Goal: Task Accomplishment & Management: Use online tool/utility

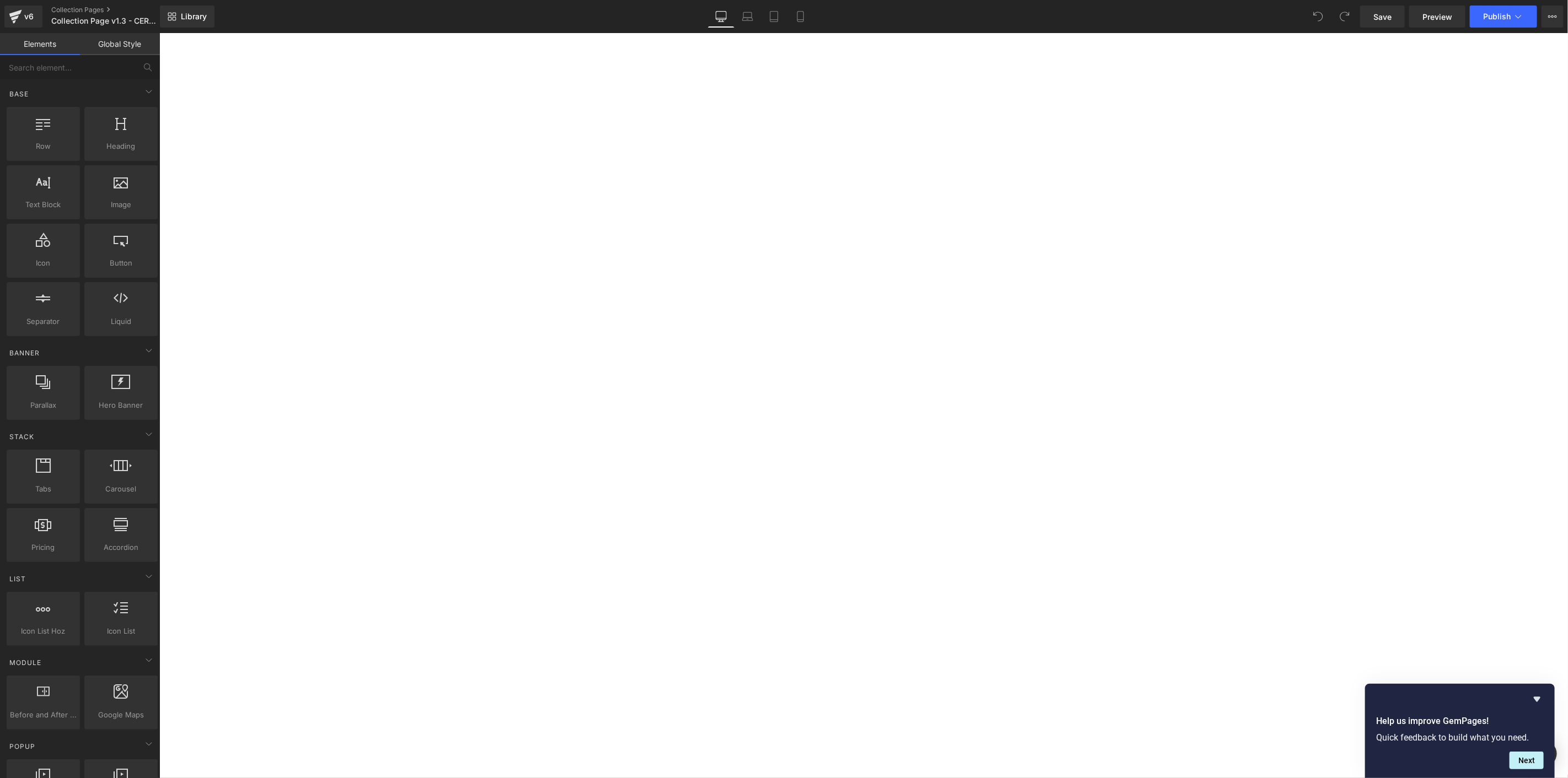
select select "Obsidian Ocean Black"
select select "Sea Slate Grey"
select select "Shipwreck Bronze"
select select "Whirlpool White"
select select "Onyx"
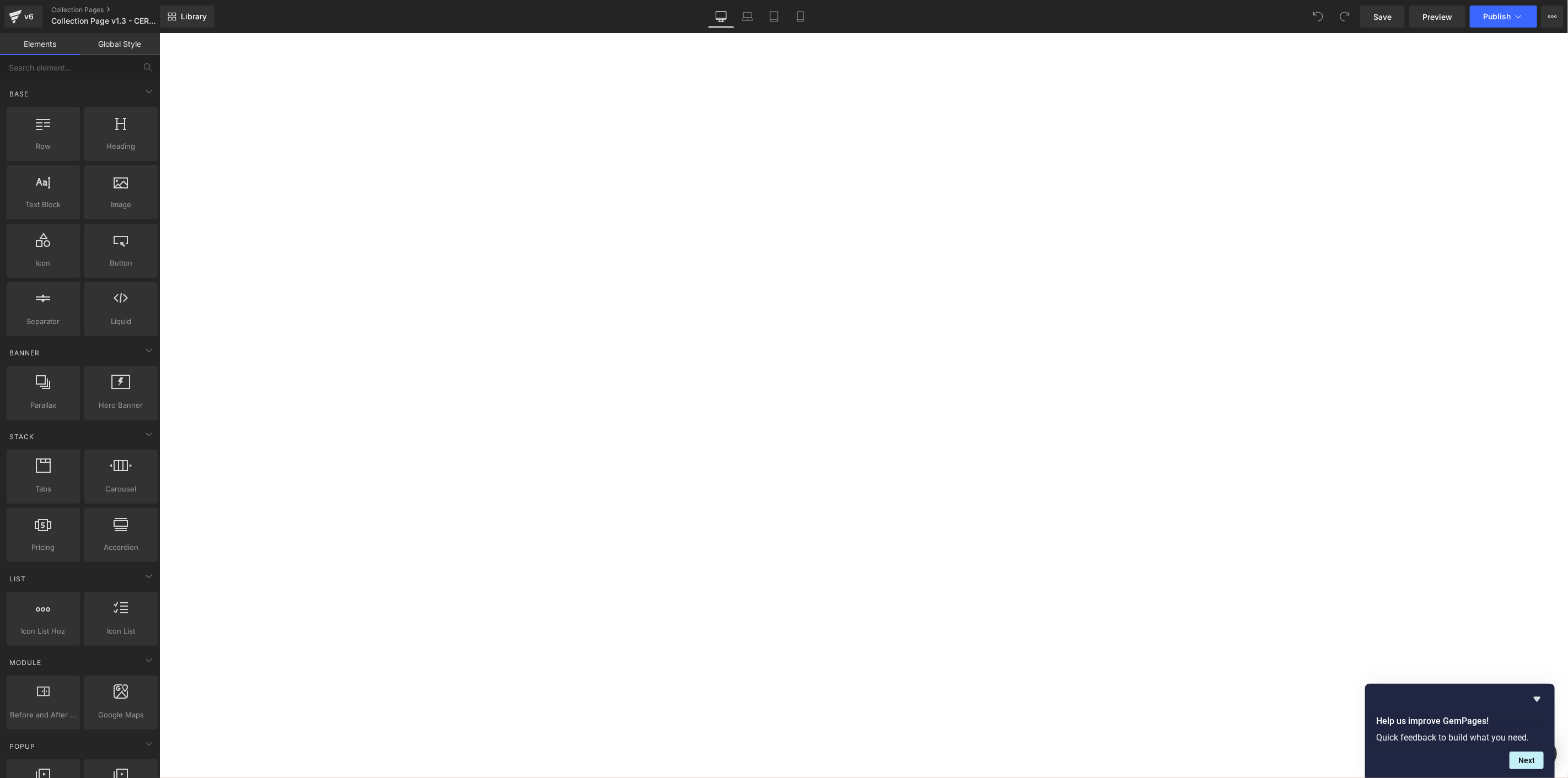
select select "Roast8ry"
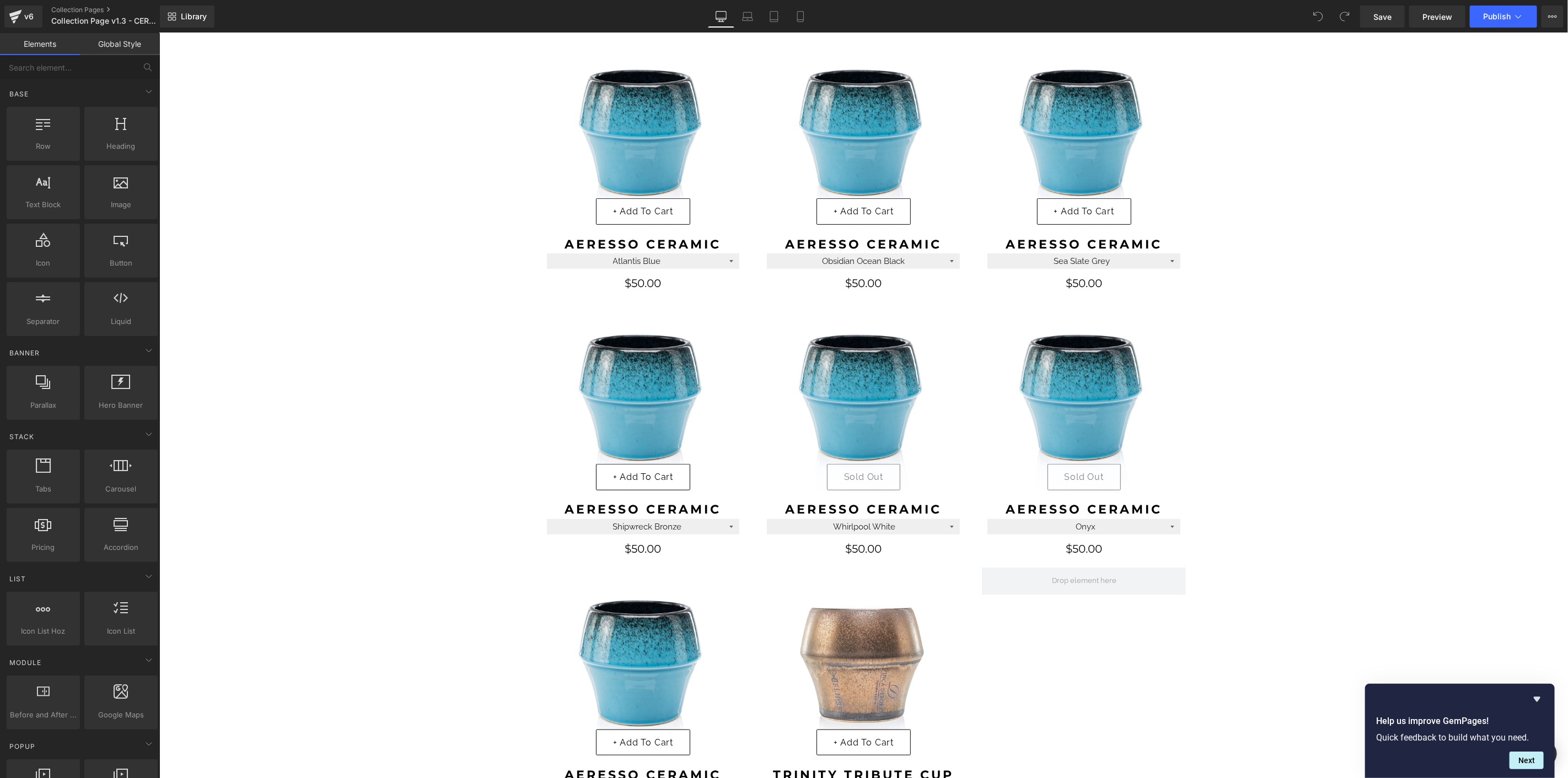
scroll to position [673, 0]
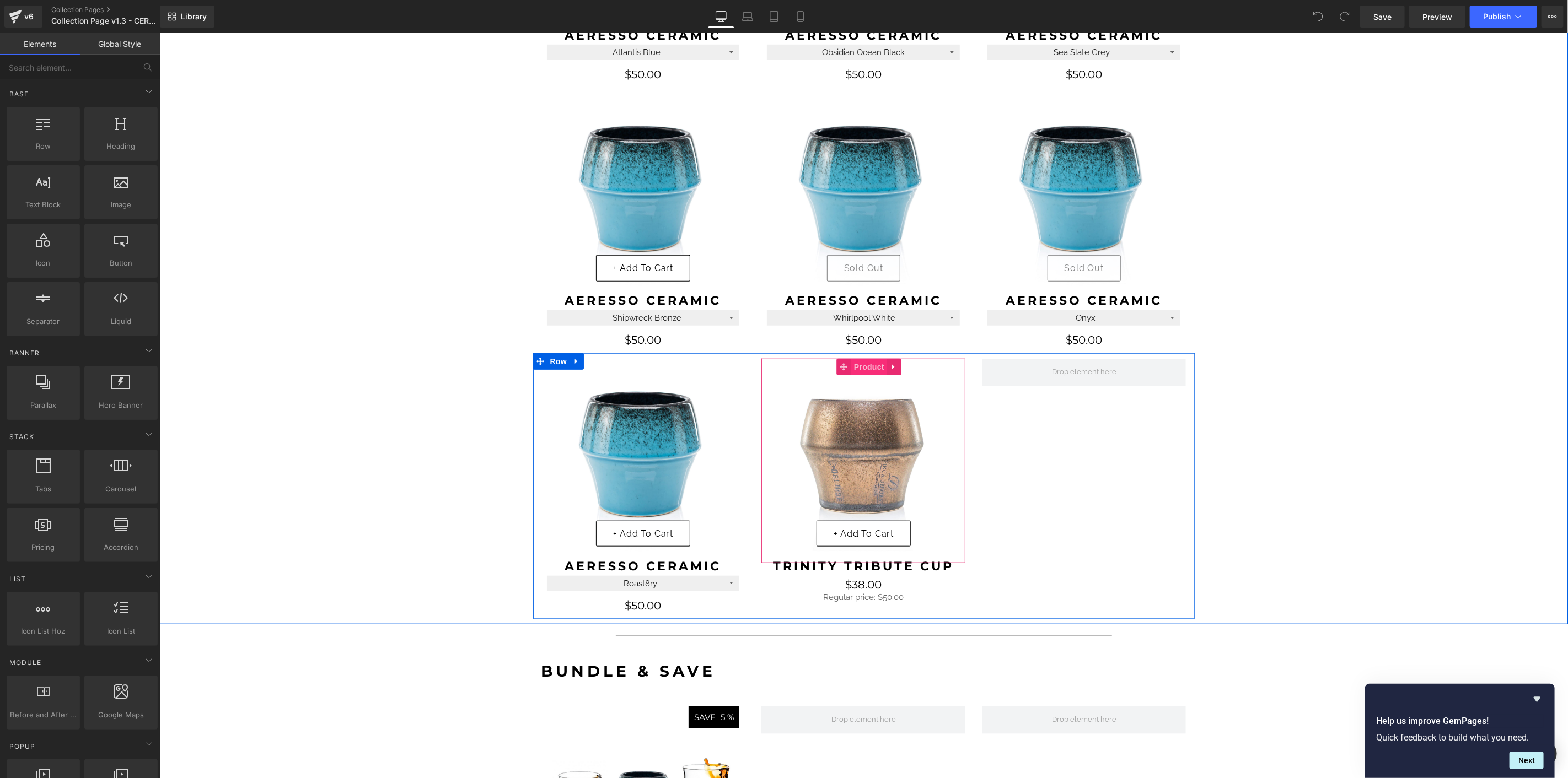
click at [860, 365] on span "Product" at bounding box center [868, 365] width 36 height 16
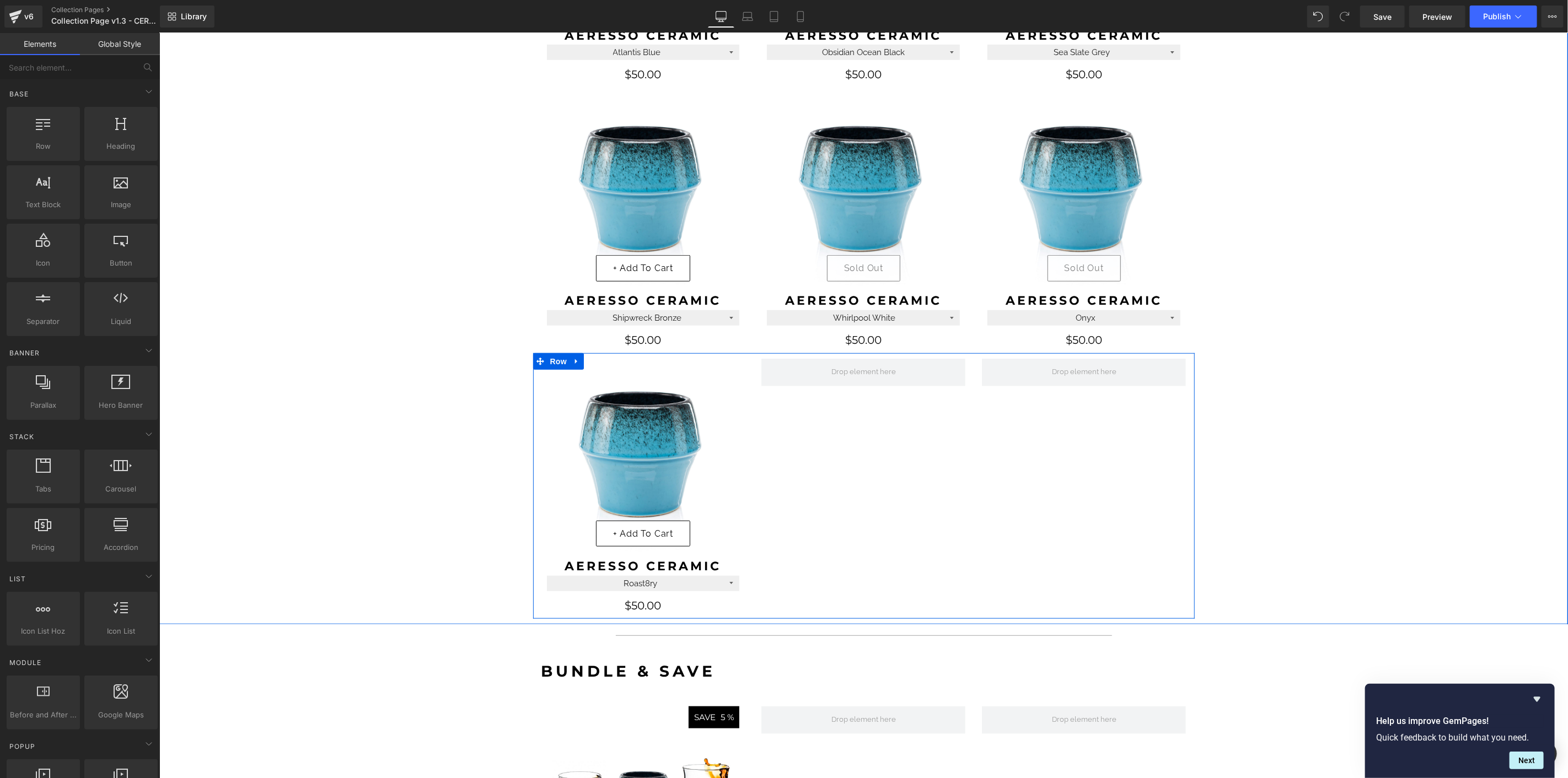
scroll to position [629, 0]
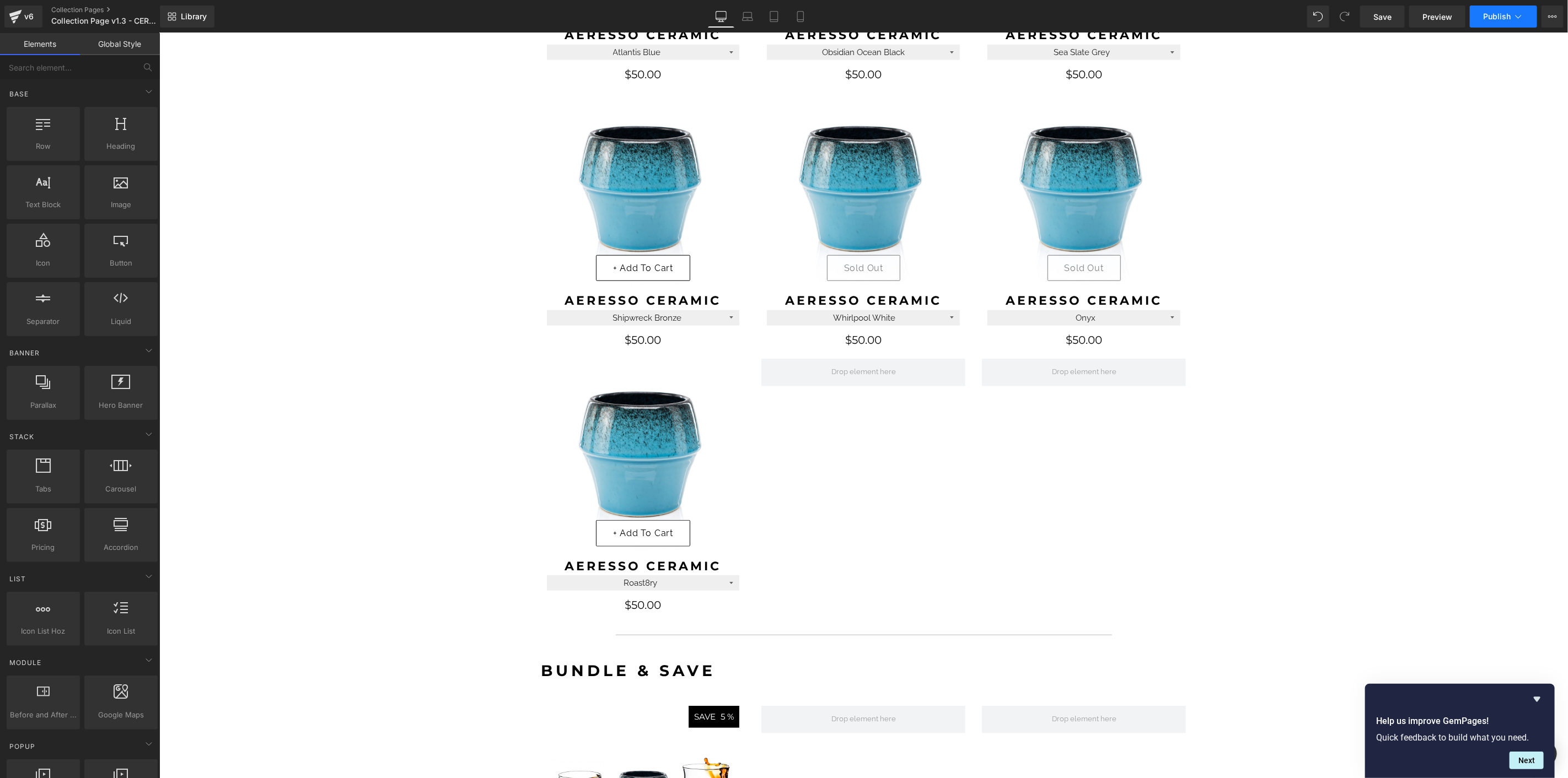
click at [1491, 17] on span "Publish" at bounding box center [1497, 16] width 28 height 9
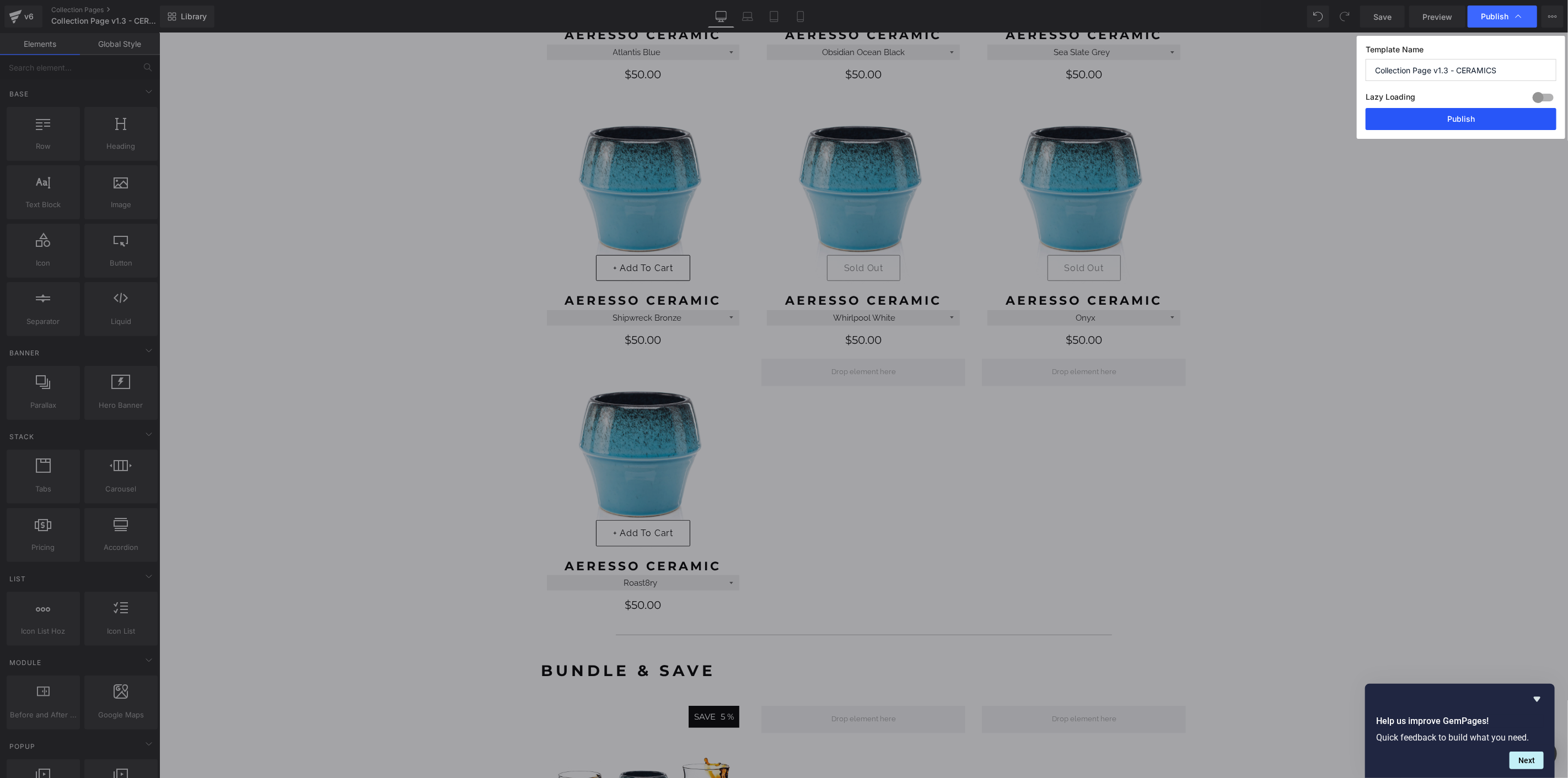
click at [1449, 118] on button "Publish" at bounding box center [1461, 119] width 191 height 22
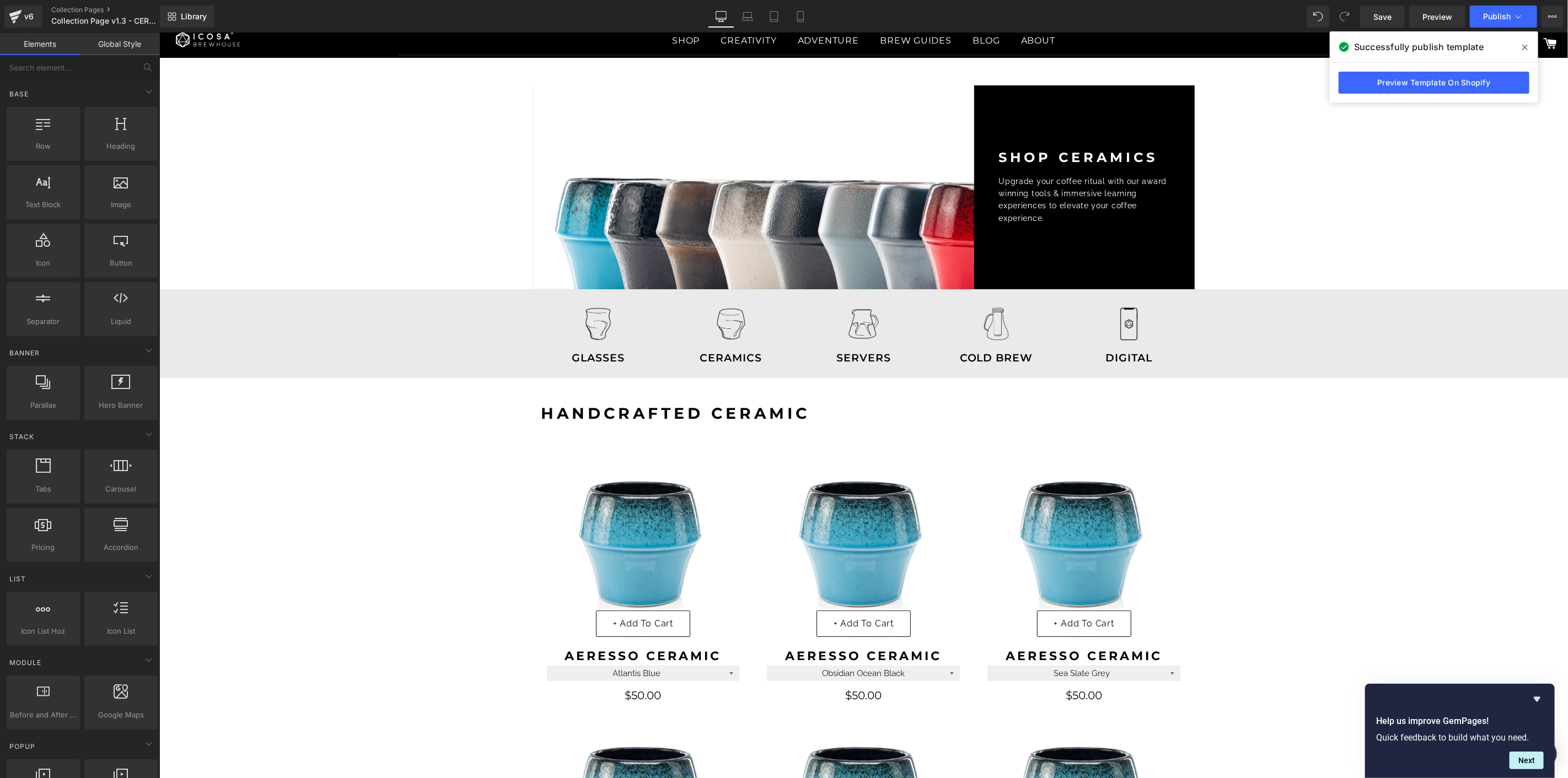
scroll to position [0, 0]
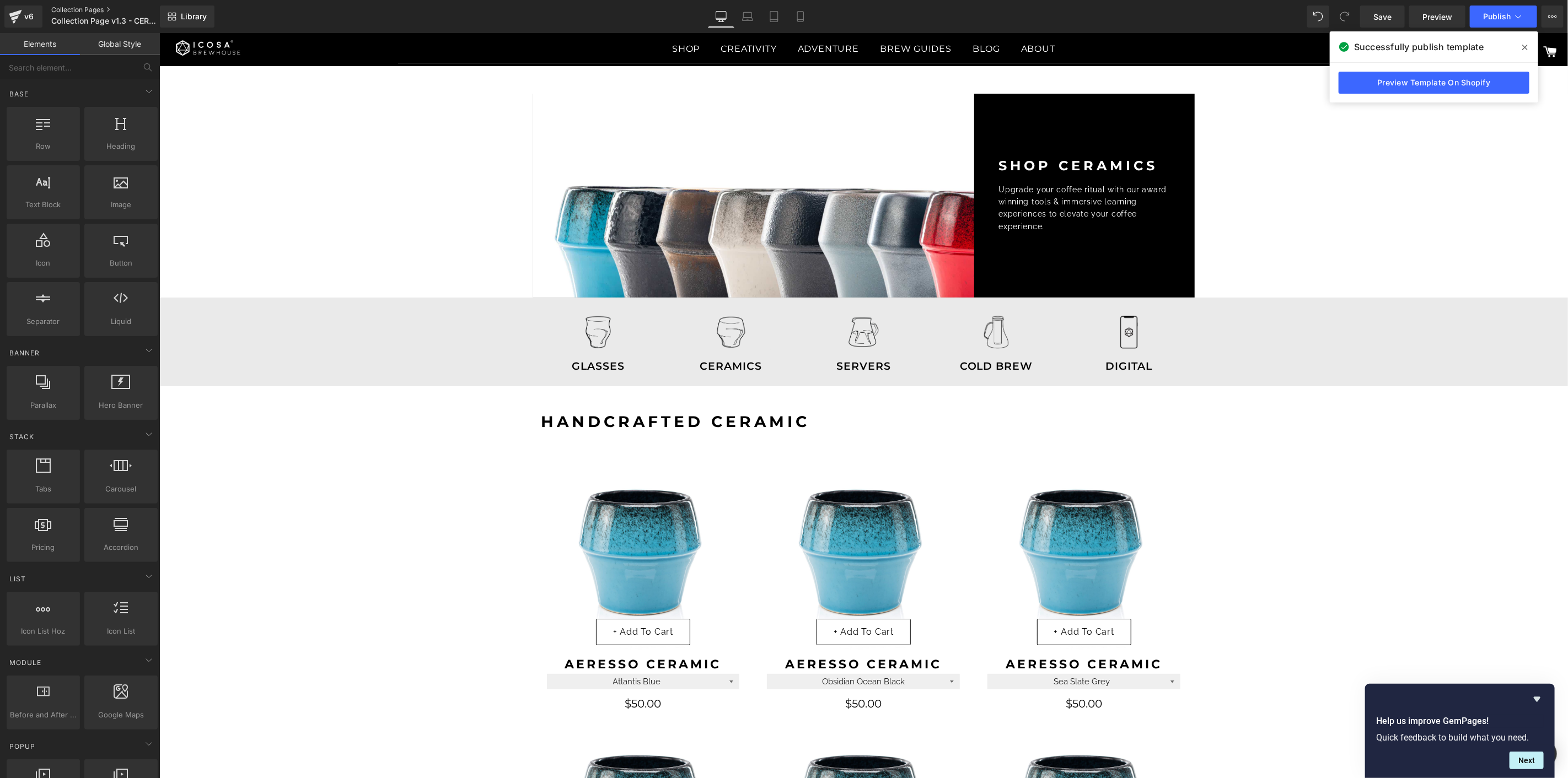
click at [98, 9] on link "Collection Pages" at bounding box center [114, 10] width 127 height 9
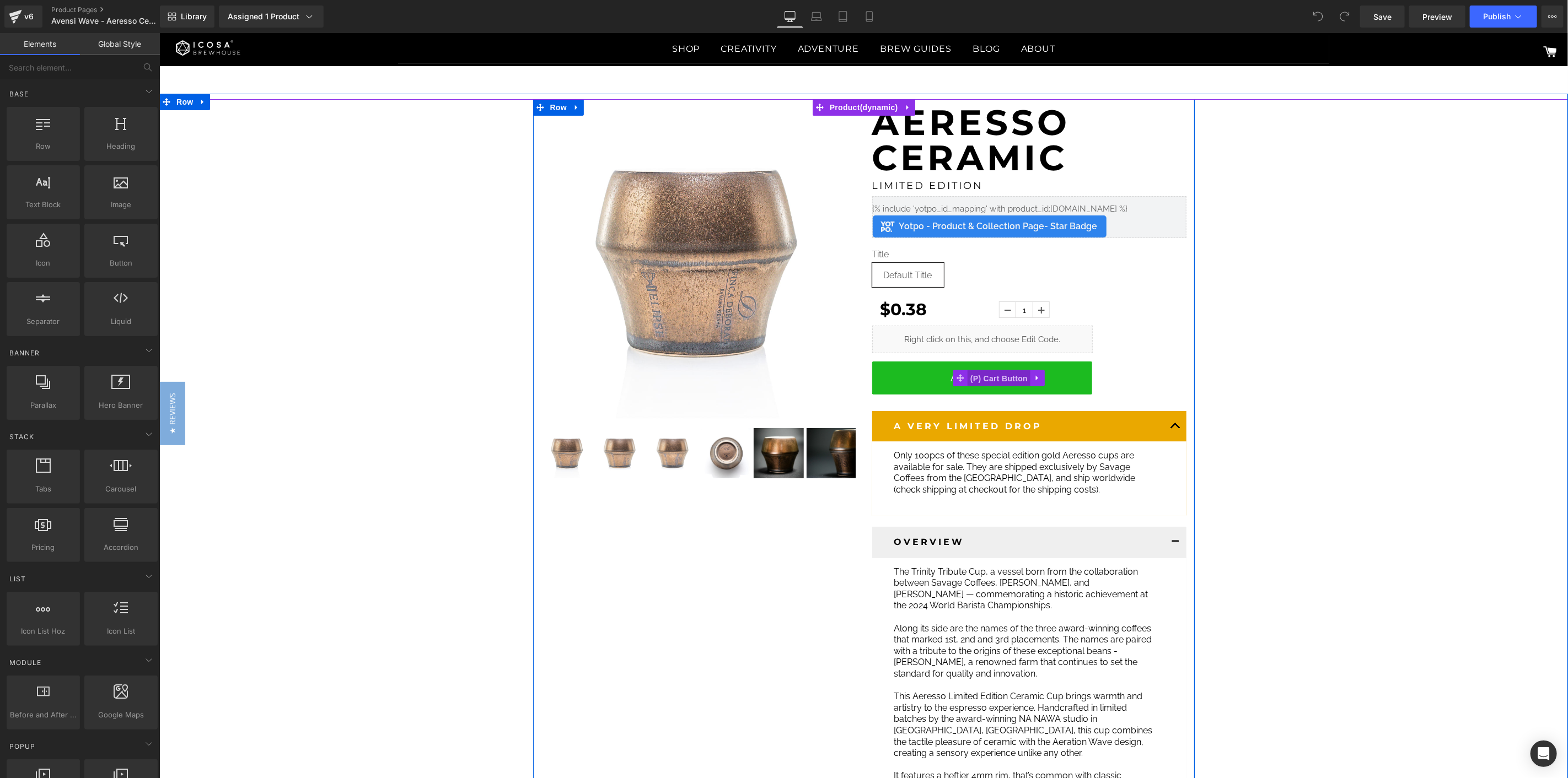
click at [1007, 378] on span "(P) Cart Button" at bounding box center [998, 378] width 62 height 16
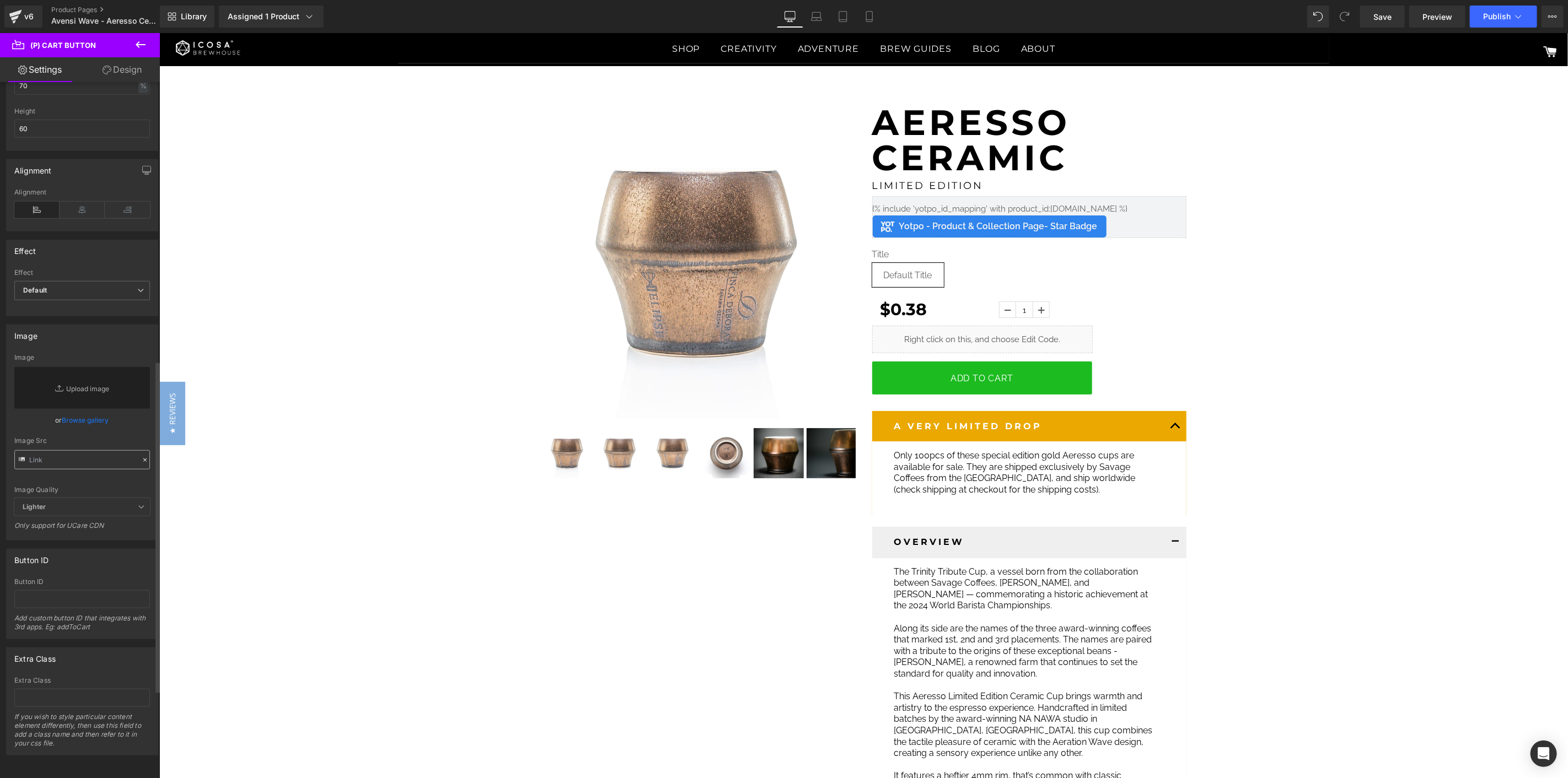
scroll to position [768, 0]
